Goal: Task Accomplishment & Management: Complete application form

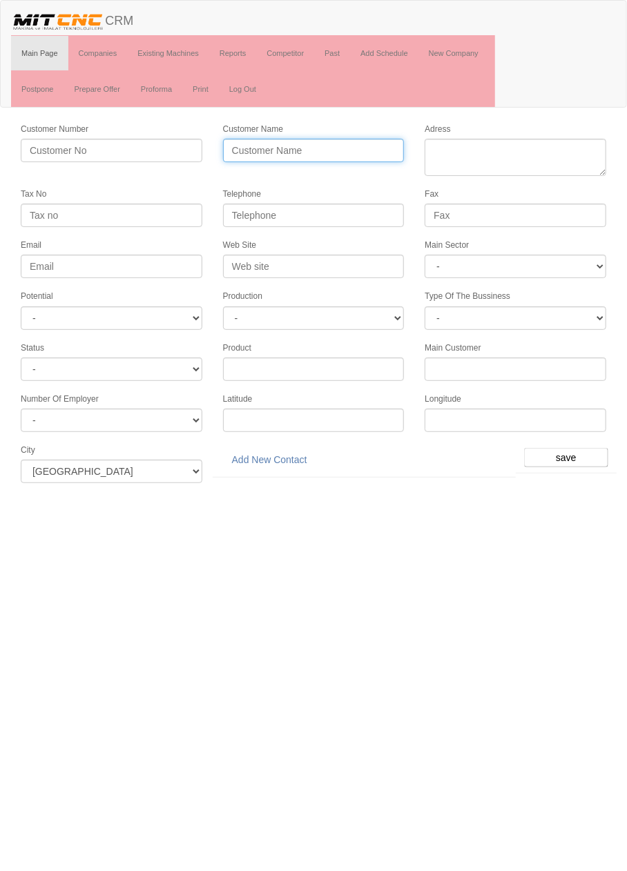
click at [368, 151] on input "Customer Name" at bounding box center [314, 150] width 182 height 23
type input "ÖZ EMEK MAKİNA"
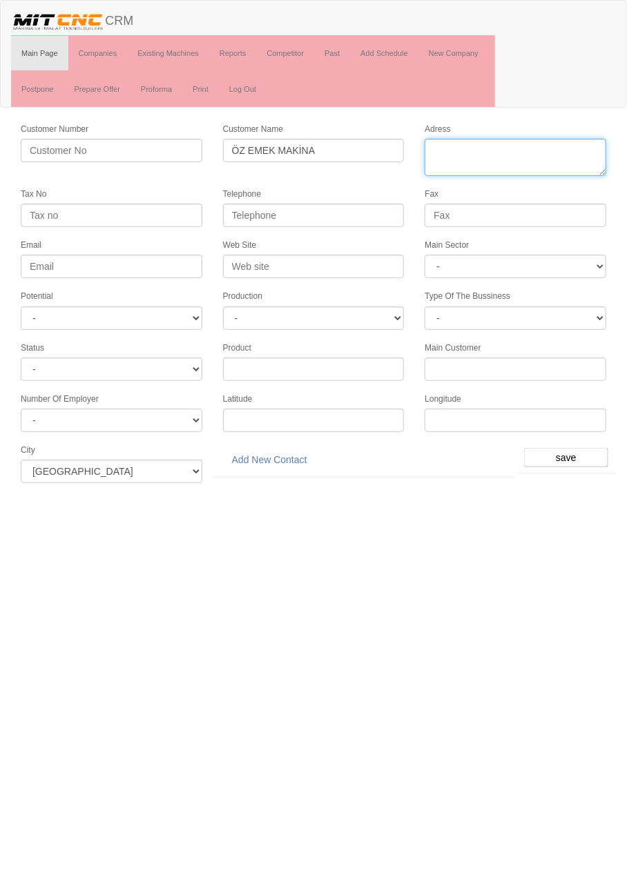
click at [517, 151] on textarea "Adress" at bounding box center [516, 157] width 182 height 37
click at [516, 151] on textarea "Adress" at bounding box center [516, 157] width 182 height 37
paste textarea "Konya, Karatay, Fevziçakmak Mah., 10773. Sok., 7J"
click at [505, 153] on textarea "Adress" at bounding box center [516, 157] width 182 height 37
click at [592, 148] on textarea "Adress" at bounding box center [516, 157] width 182 height 37
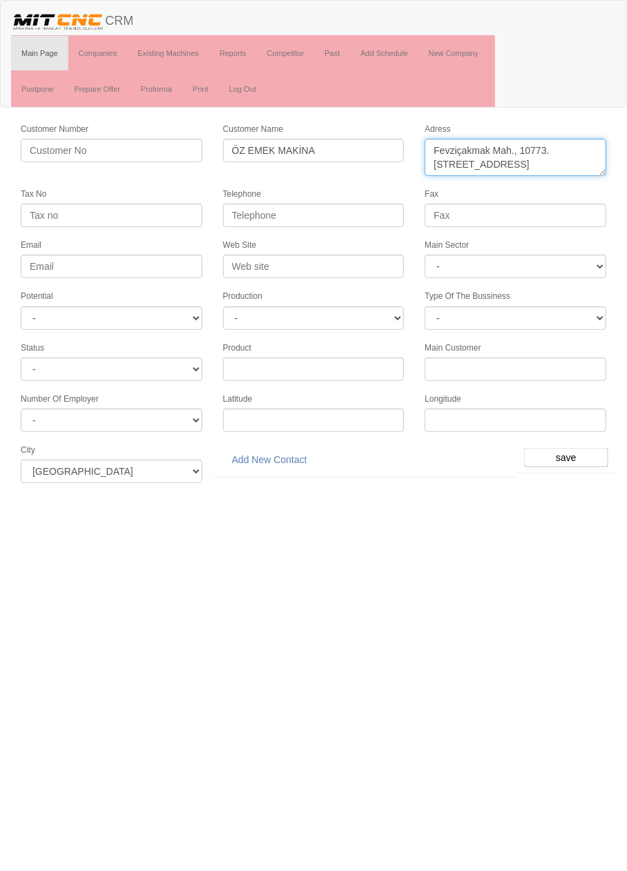
type textarea "Fevziçakmak Mah., 10773. Sok., 7J Karatay"
click at [372, 211] on input "Telephone" at bounding box center [314, 215] width 182 height 23
click at [364, 213] on input "Telephone" at bounding box center [314, 215] width 182 height 23
type input "0532 722 8544"
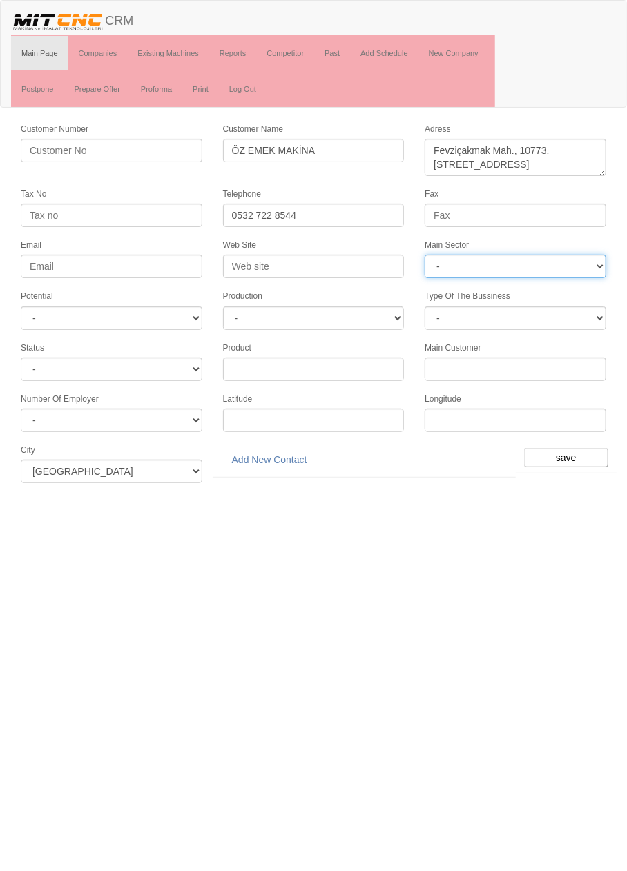
click at [546, 267] on select "- DIE MOLD MACHINERY DEFENCE ELECTRICAL COMPONENTS MEDICAL TOOL MANUFACTURING J…" at bounding box center [516, 266] width 182 height 23
select select "367"
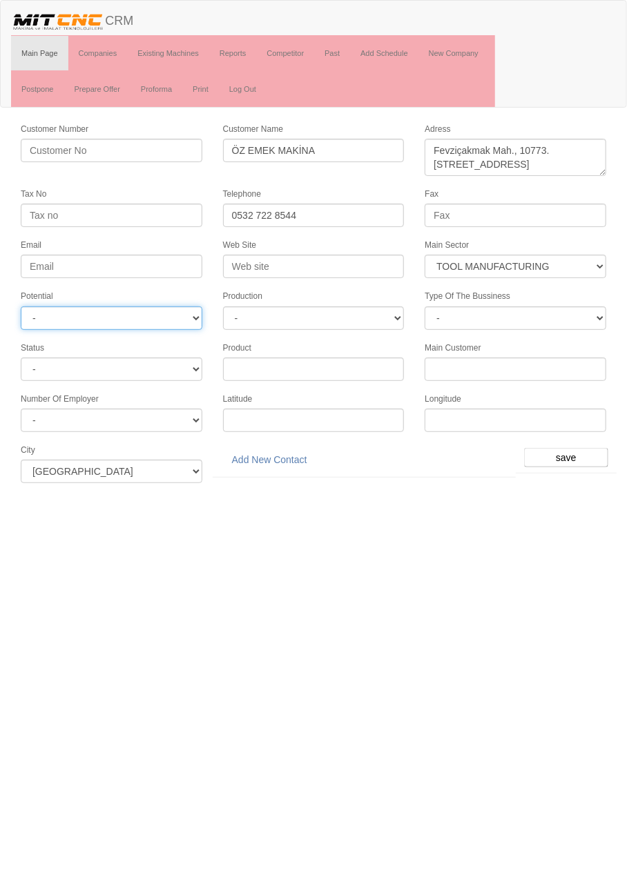
click at [177, 320] on select "- A1 A2 A3 B1 B2 B3 C1 C2 C3" at bounding box center [112, 318] width 182 height 23
select select "6"
click at [574, 448] on input "save" at bounding box center [566, 457] width 84 height 19
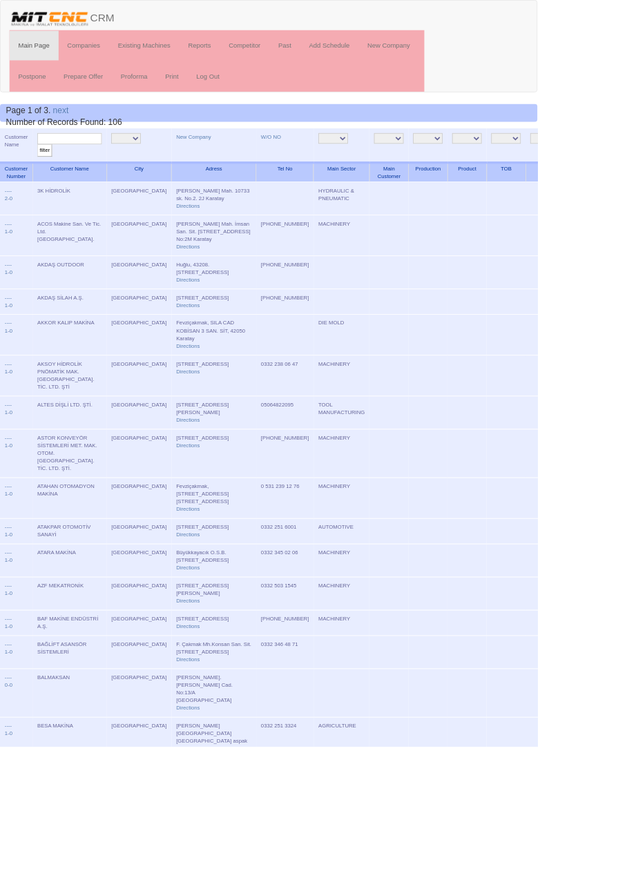
click at [102, 161] on input "text" at bounding box center [81, 161] width 75 height 13
type input "özemek"
click at [44, 168] on input "filter" at bounding box center [52, 175] width 17 height 15
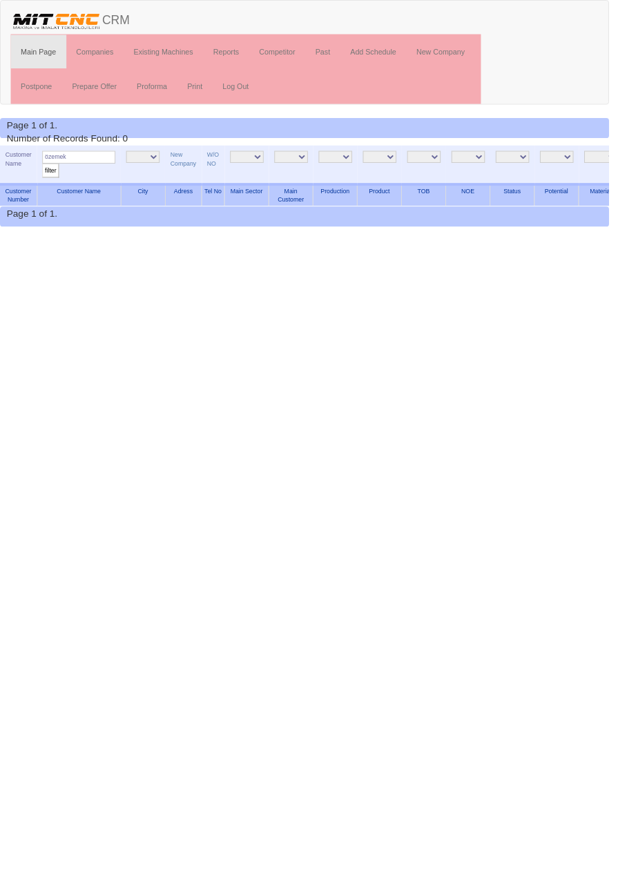
click at [98, 157] on input "özemek" at bounding box center [81, 161] width 75 height 13
click at [51, 164] on input "özemek" at bounding box center [81, 161] width 75 height 13
type input "öze mek"
click at [44, 168] on input "filter" at bounding box center [52, 175] width 17 height 15
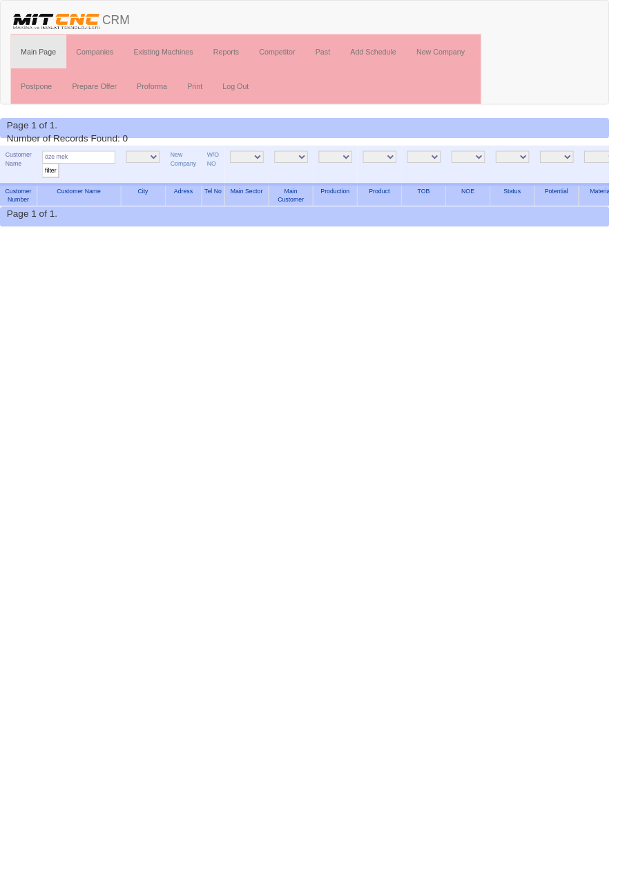
click at [68, 156] on input "öze mek" at bounding box center [81, 161] width 75 height 13
click at [108, 162] on input "öze mek" at bounding box center [81, 161] width 75 height 13
type input "öz em"
click at [44, 168] on input "filter" at bounding box center [52, 175] width 17 height 15
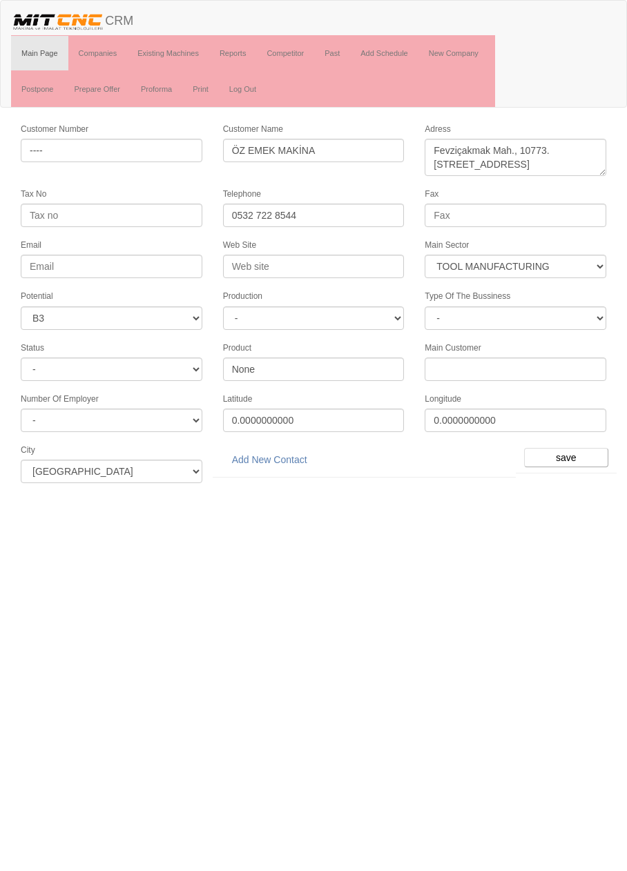
select select "367"
select select "6"
click at [287, 455] on link "Add New Contact" at bounding box center [269, 459] width 93 height 23
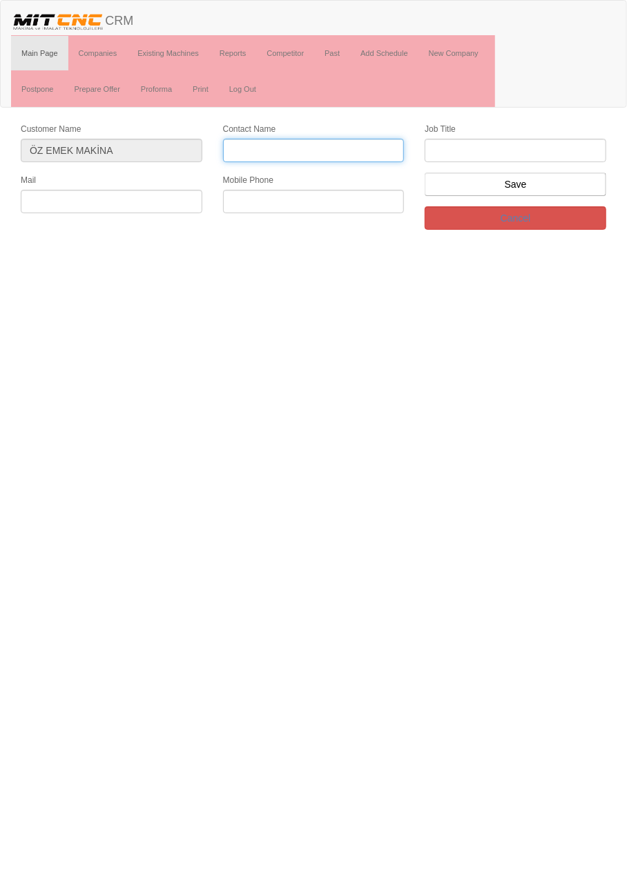
click at [340, 150] on input "Contact Name" at bounding box center [314, 150] width 182 height 23
type input "[PERSON_NAME]"
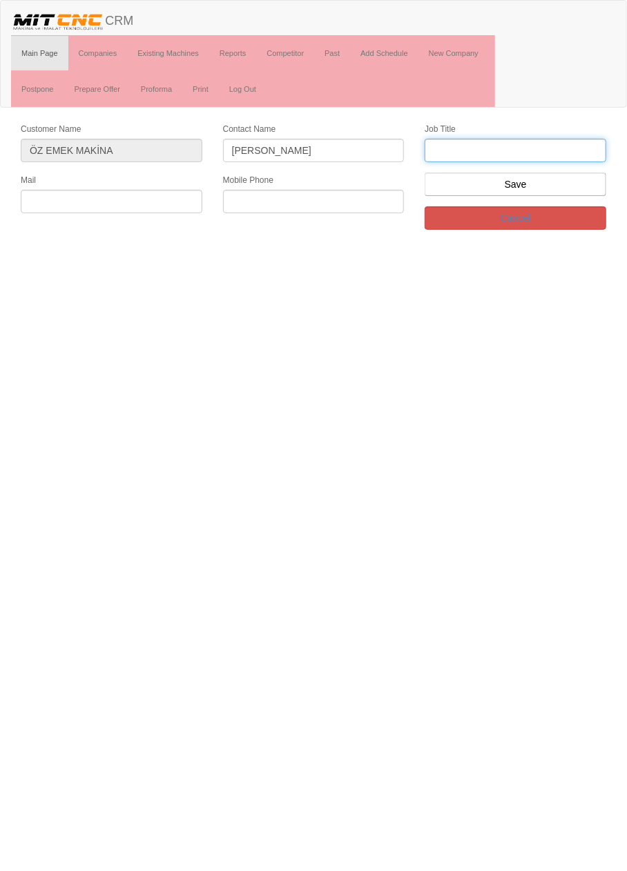
click at [563, 153] on input "text" at bounding box center [516, 150] width 182 height 23
type input "firma sahibi"
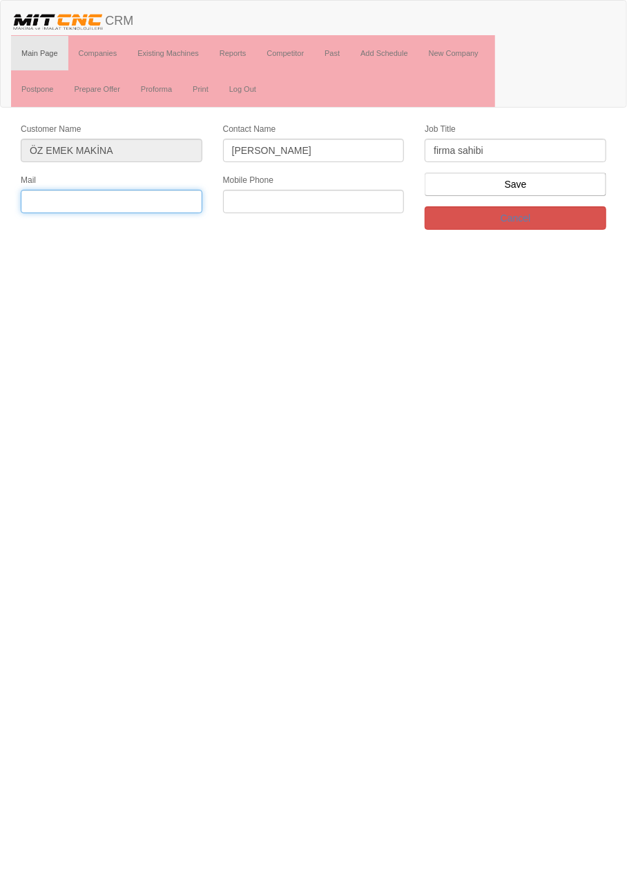
click at [144, 202] on input "text" at bounding box center [112, 201] width 182 height 23
click at [148, 202] on input "erhan" at bounding box center [112, 201] width 182 height 23
type input "erhanors@gmail.com"
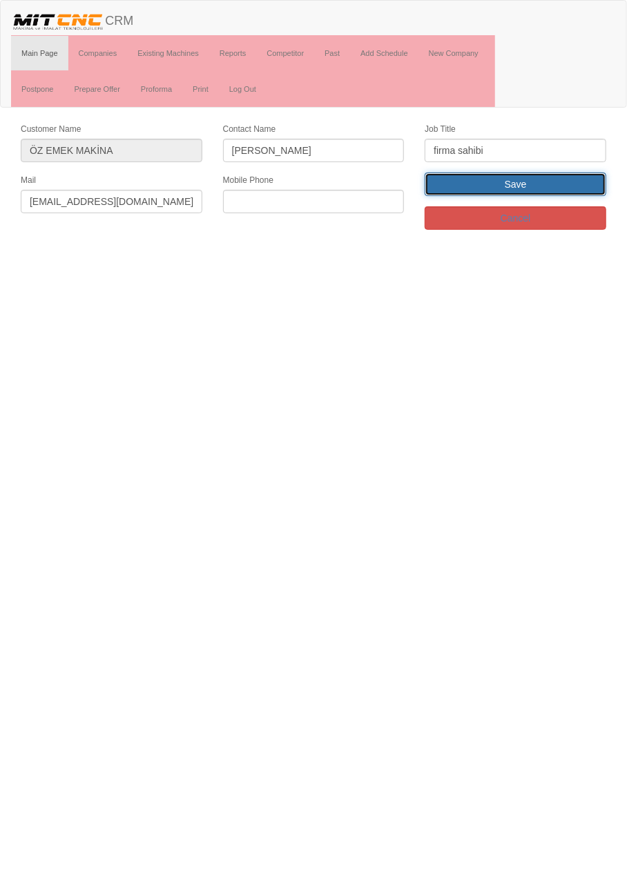
click at [523, 183] on input "Save" at bounding box center [516, 184] width 182 height 23
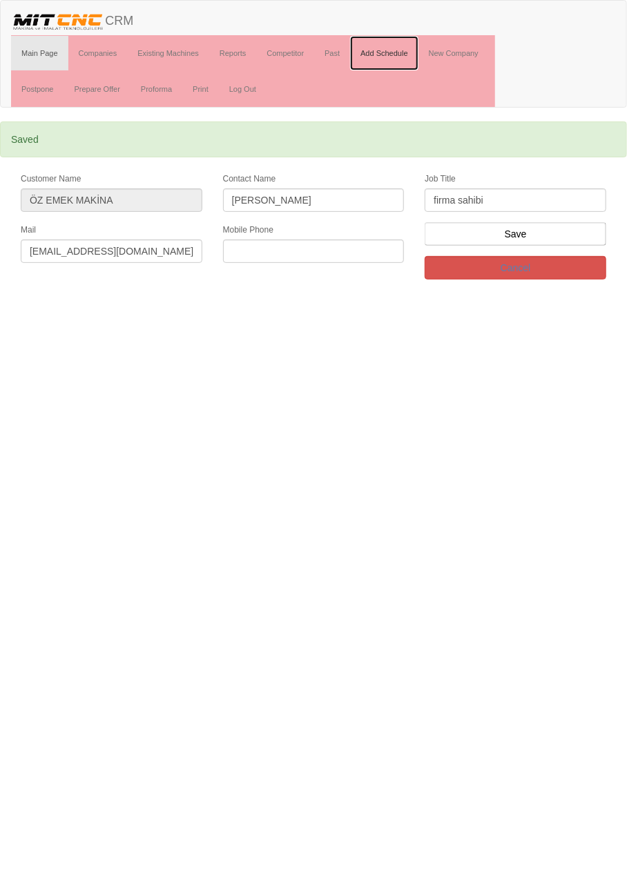
click at [394, 52] on link "Add Schedule" at bounding box center [384, 53] width 68 height 35
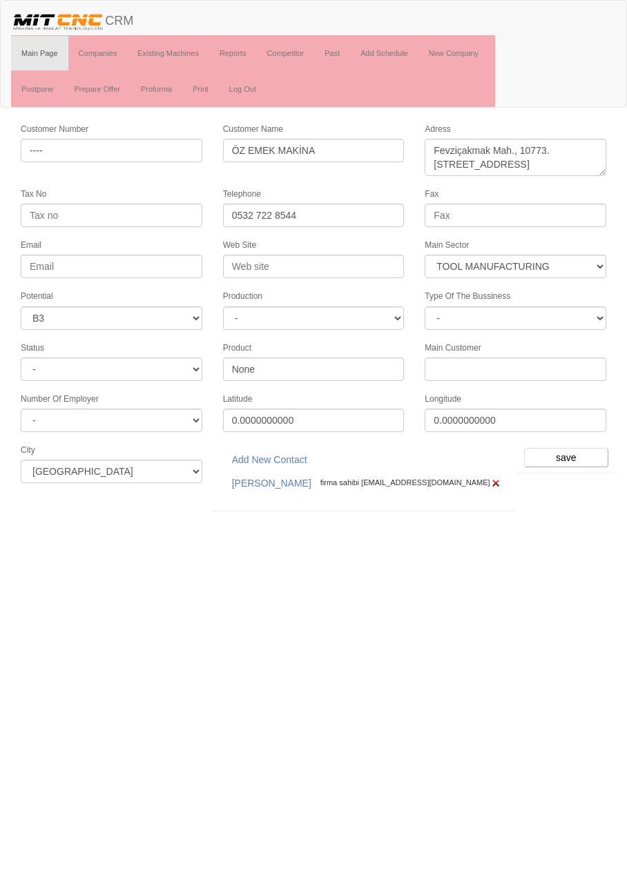
select select "367"
select select "6"
click at [573, 448] on input "save" at bounding box center [566, 457] width 84 height 19
